Goal: Check status: Check status

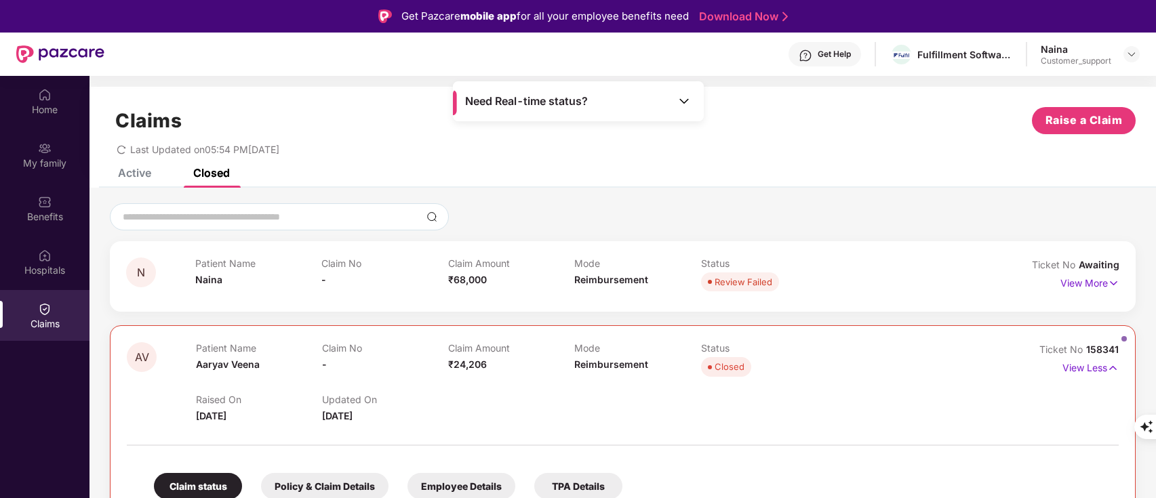
scroll to position [76, 0]
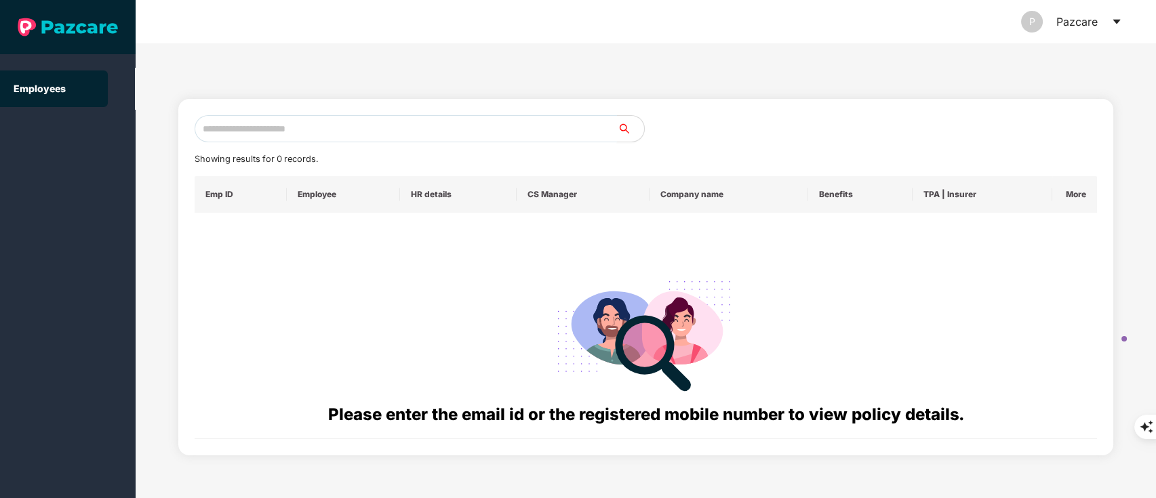
click at [285, 138] on input "text" at bounding box center [406, 128] width 423 height 27
paste input "**********"
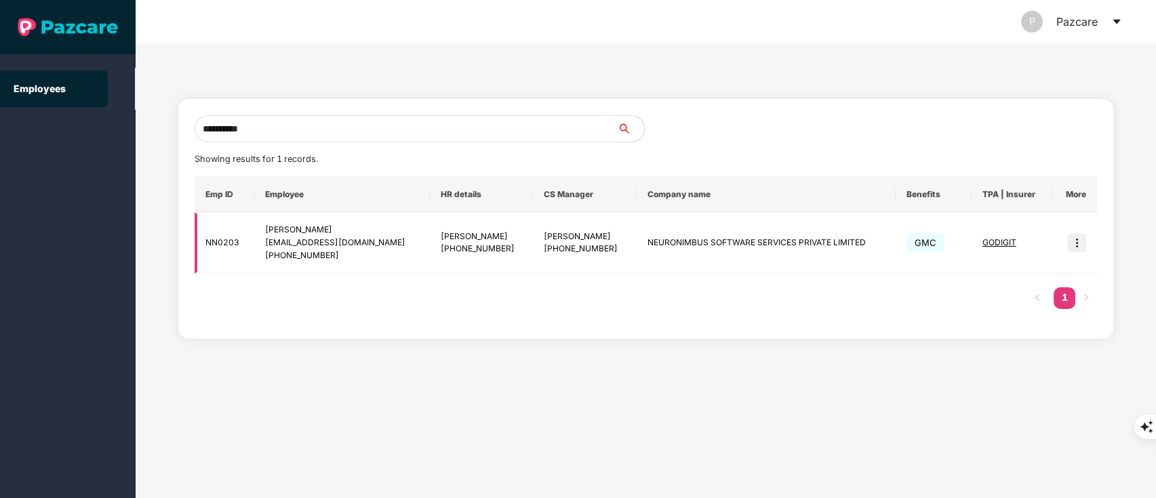
type input "**********"
click at [1079, 245] on img at bounding box center [1076, 242] width 19 height 19
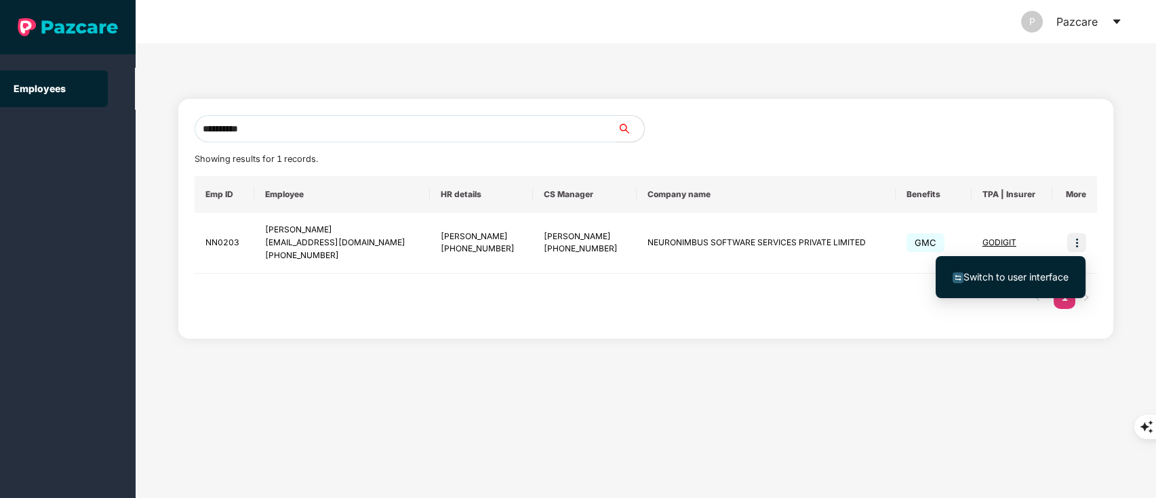
click at [1046, 271] on span "Switch to user interface" at bounding box center [1016, 277] width 105 height 12
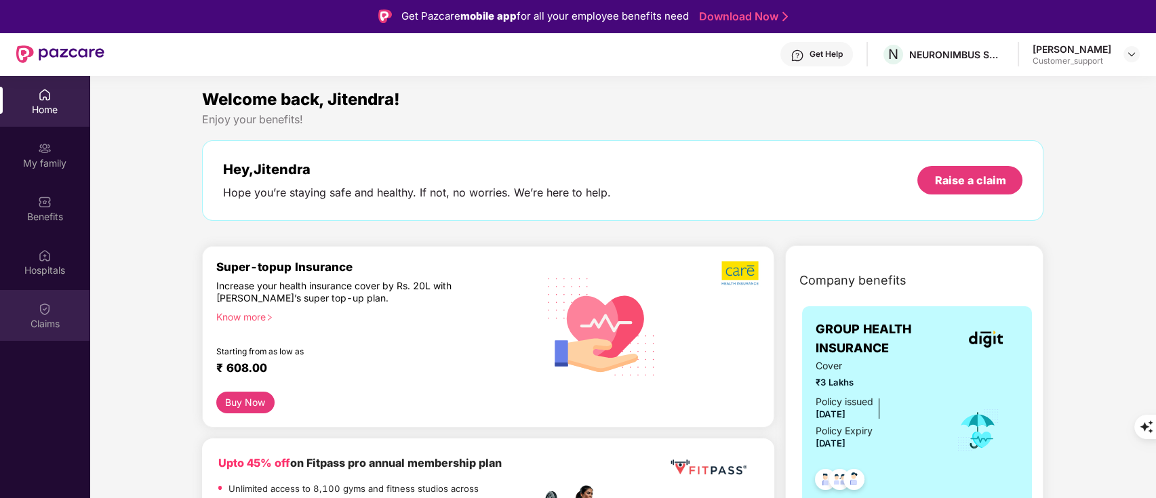
click at [22, 319] on div "Claims" at bounding box center [45, 324] width 90 height 14
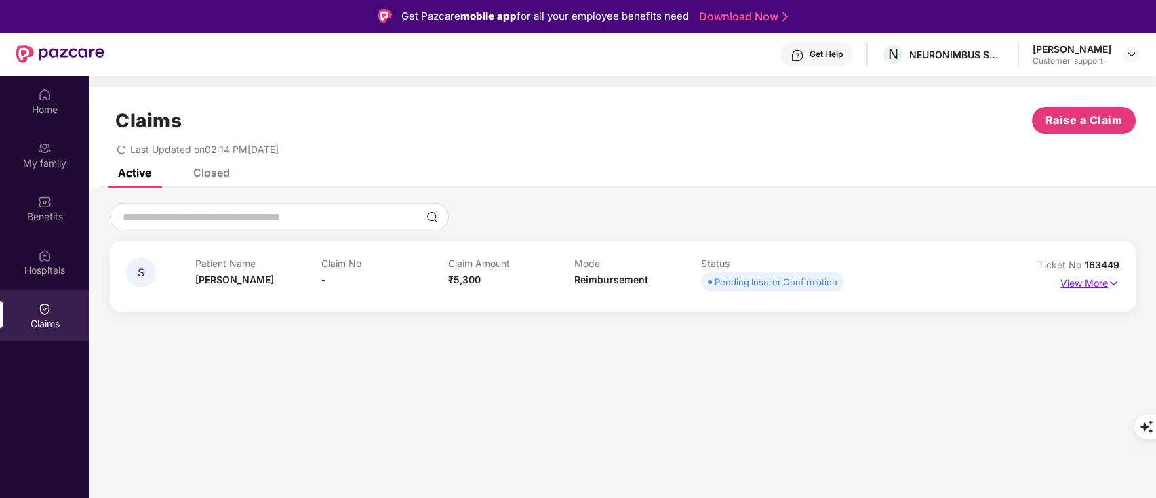
click at [1109, 284] on img at bounding box center [1114, 283] width 12 height 15
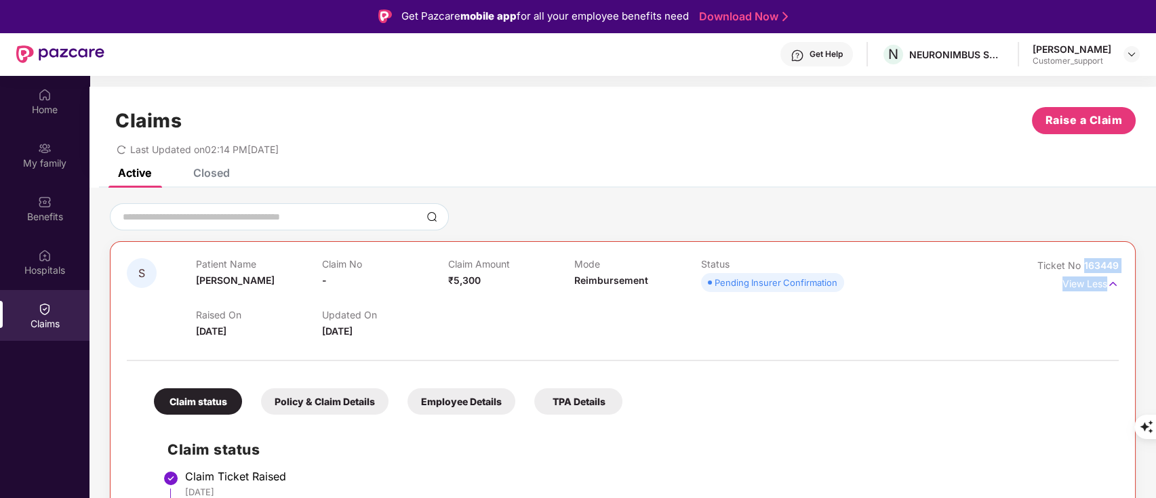
drag, startPoint x: 1082, startPoint y: 262, endPoint x: 1156, endPoint y: 275, distance: 75.0
click at [1156, 275] on html "Get Pazcare mobile app for all your employee benefits need Download Now Get Hel…" at bounding box center [578, 249] width 1156 height 498
click at [1089, 323] on div "Ticket No 163449 View Less" at bounding box center [1057, 298] width 124 height 81
drag, startPoint x: 1082, startPoint y: 261, endPoint x: 1134, endPoint y: 265, distance: 51.7
click at [1134, 265] on div "S Patient Name [PERSON_NAME] Claim No - Claim Amount ₹5,300 Mode Reimbursement …" at bounding box center [623, 476] width 1026 height 470
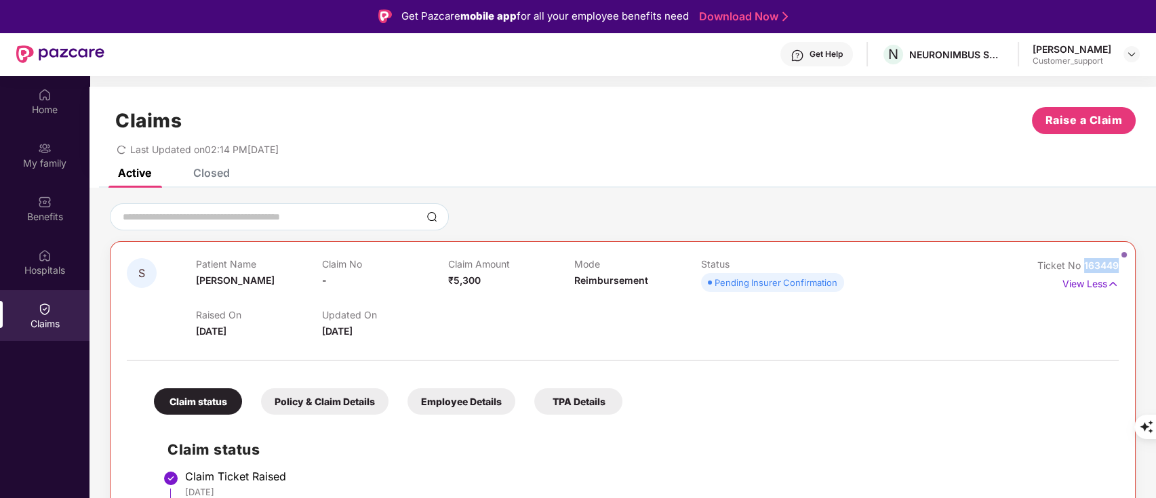
copy span "163449"
click at [57, 219] on div "Benefits" at bounding box center [45, 217] width 90 height 14
